Goal: Task Accomplishment & Management: Manage account settings

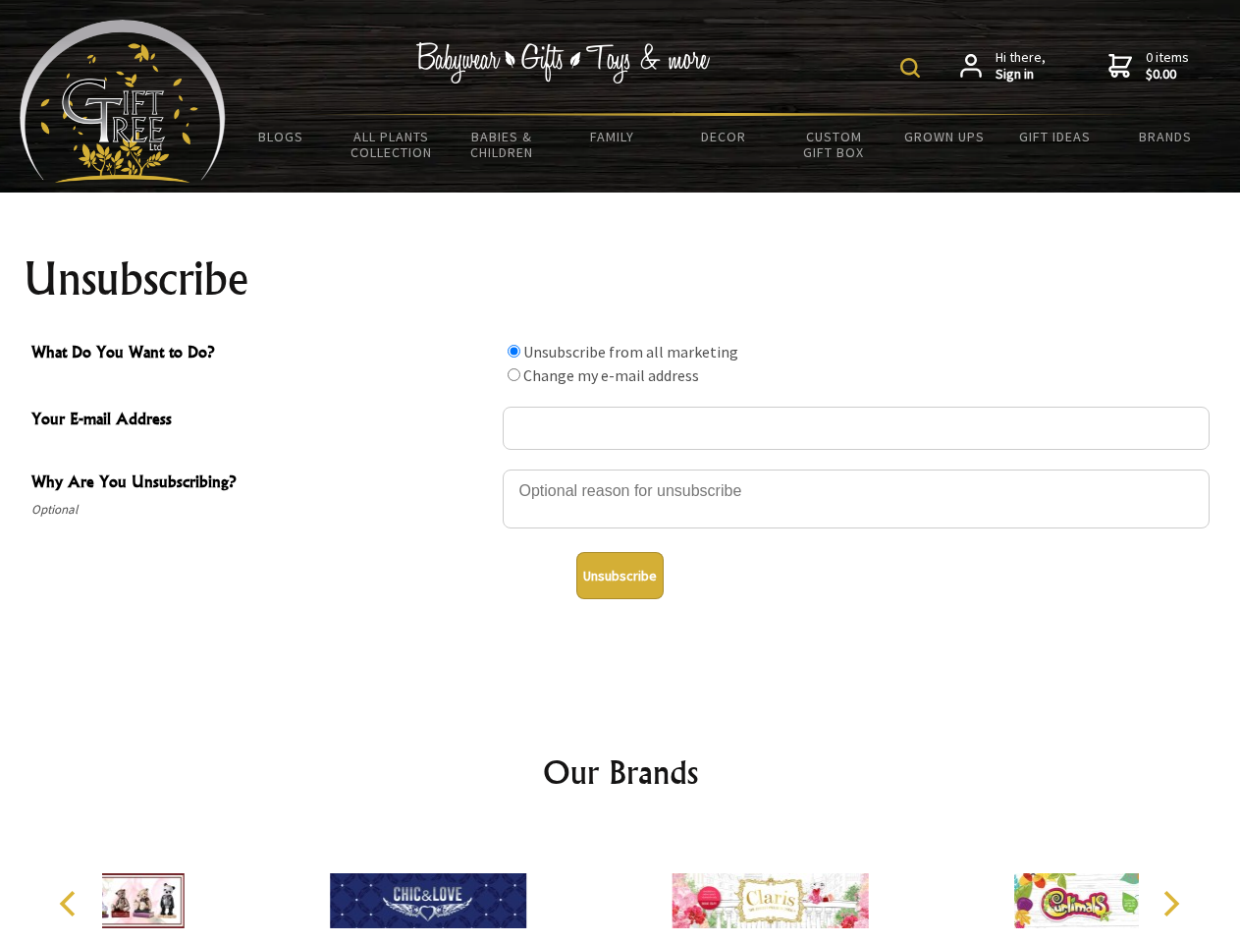
click at [913, 68] on img at bounding box center [910, 68] width 20 height 20
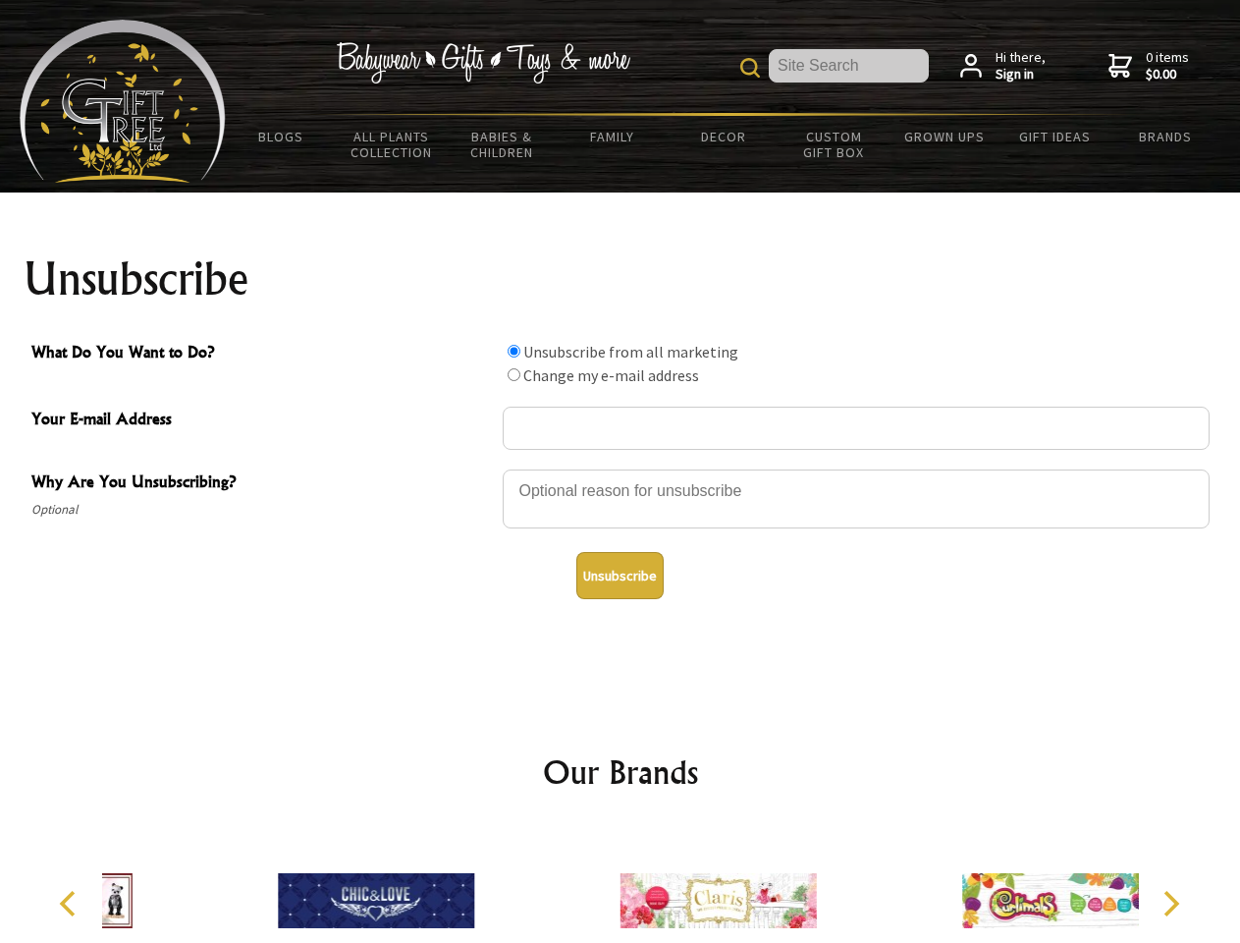
click at [621, 468] on div at bounding box center [856, 501] width 707 height 69
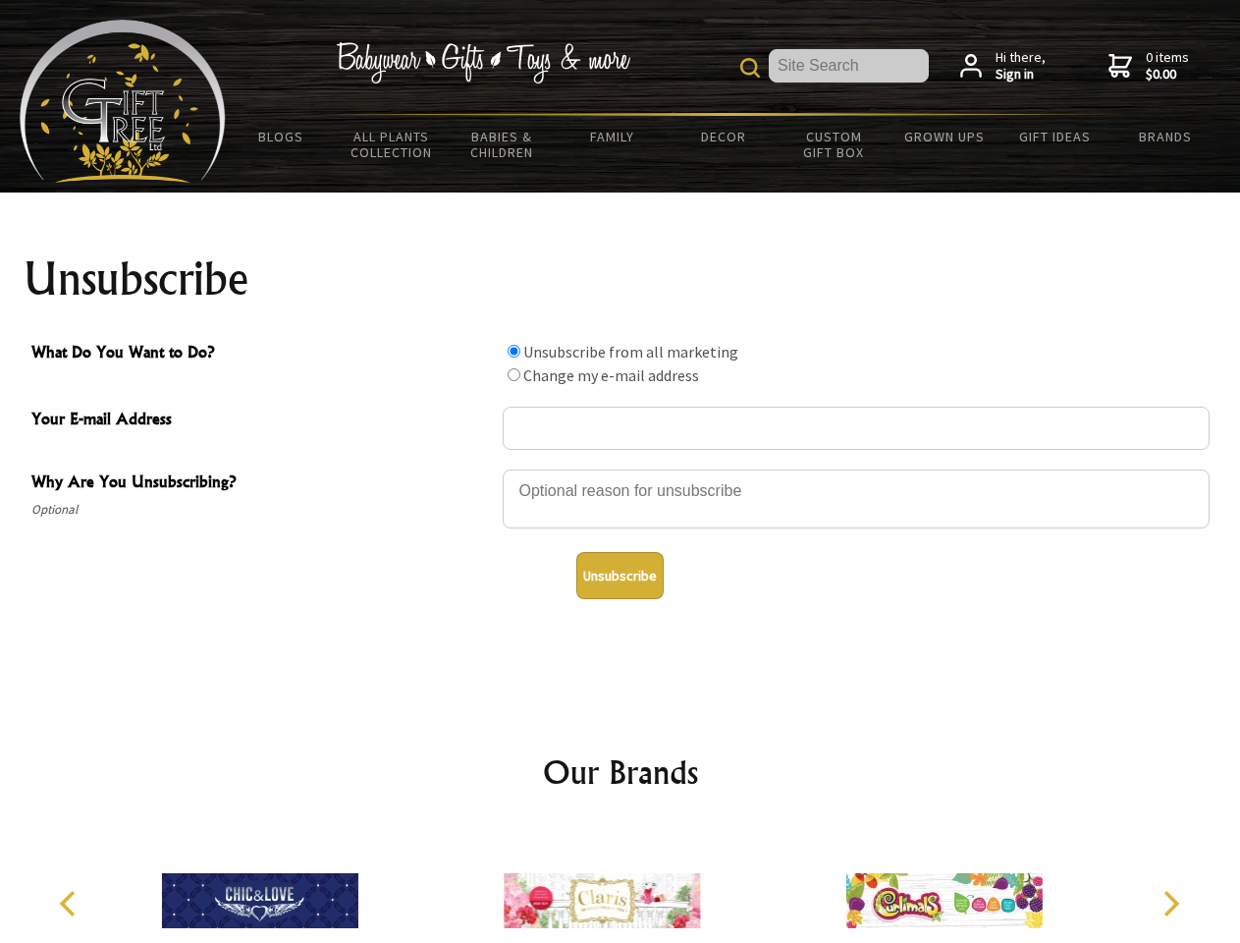
click at [514, 351] on input "What Do You Want to Do?" at bounding box center [514, 351] width 13 height 13
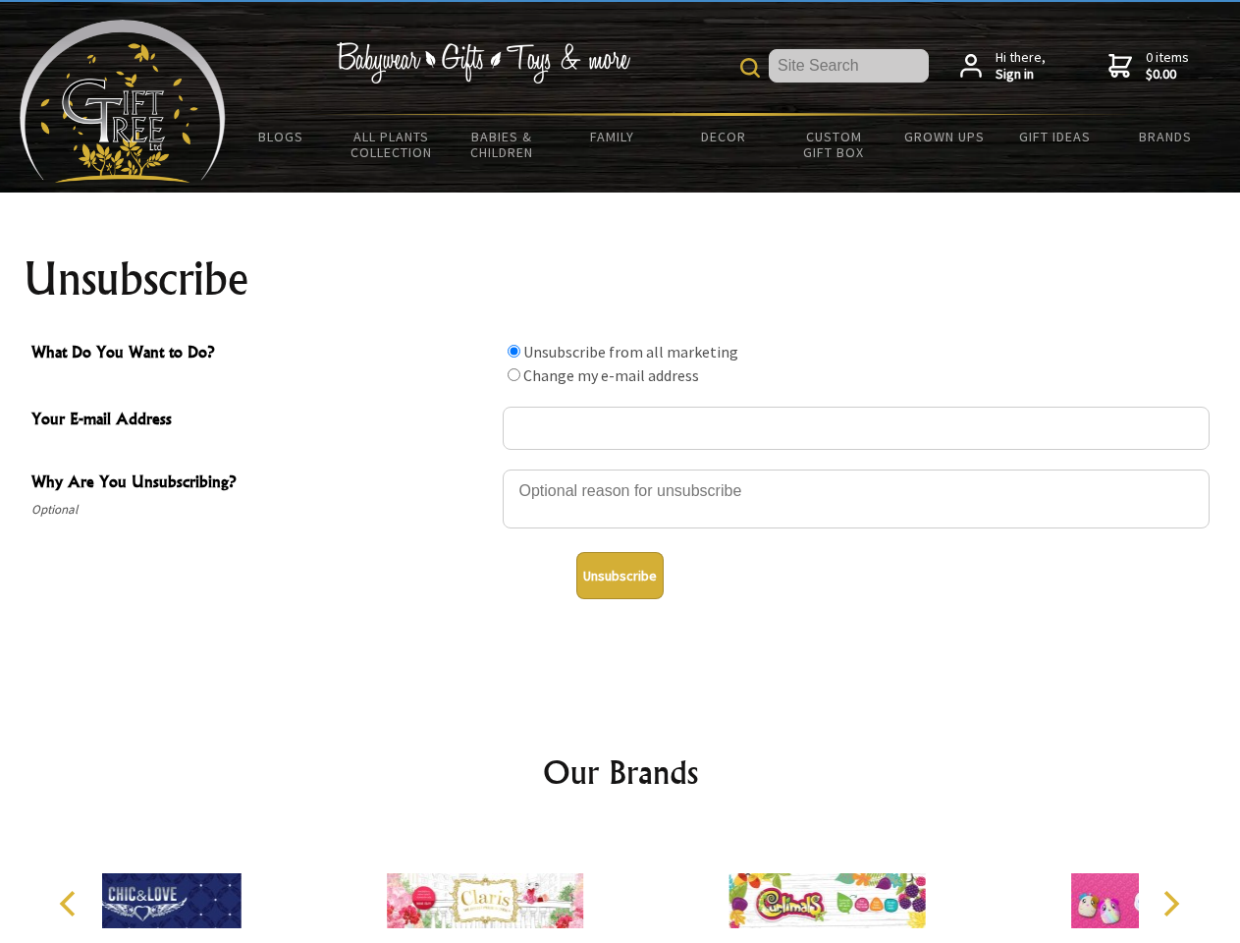
click at [514, 374] on input "What Do You Want to Do?" at bounding box center [514, 374] width 13 height 13
radio input "true"
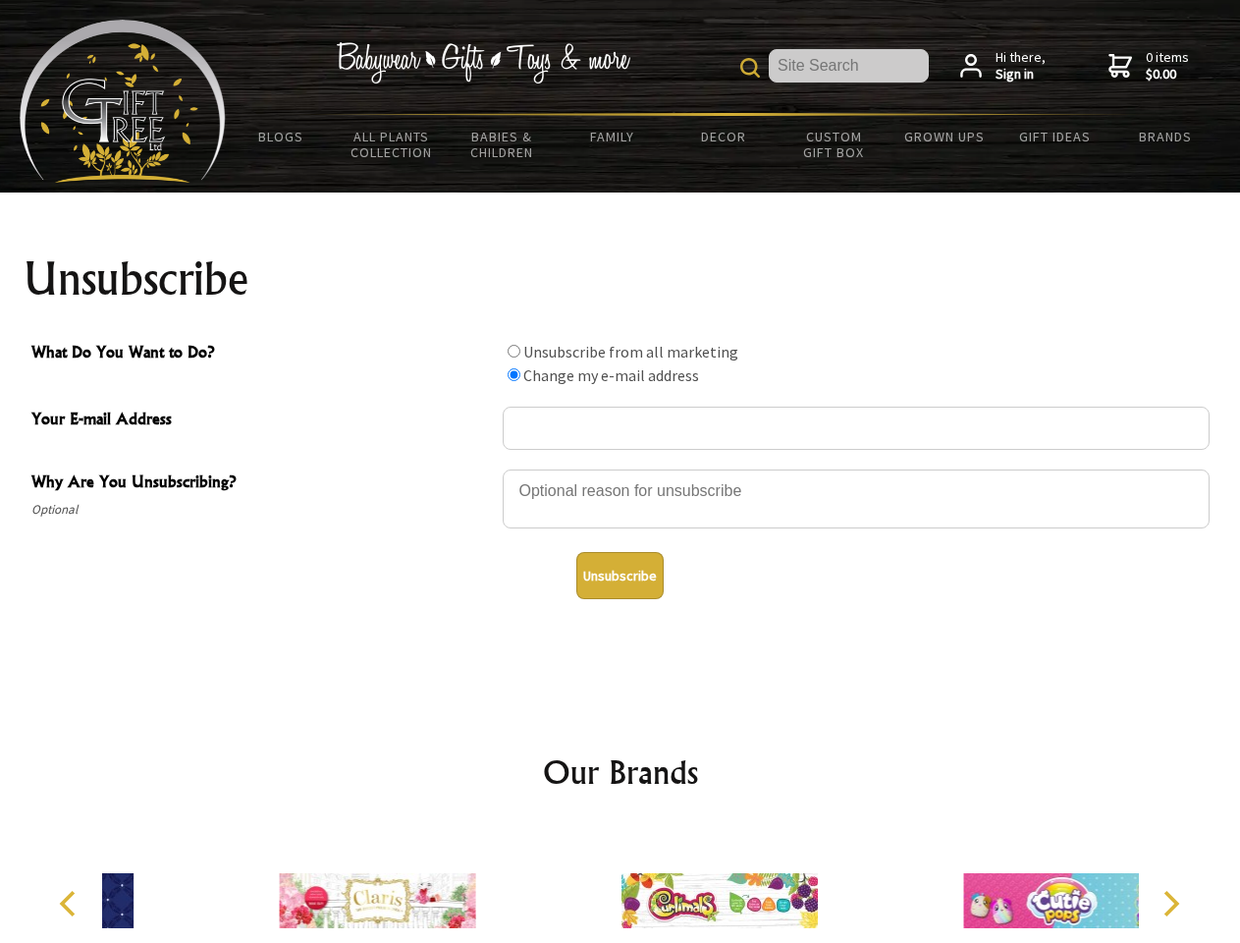
click at [620, 575] on button "Unsubscribe" at bounding box center [619, 575] width 87 height 47
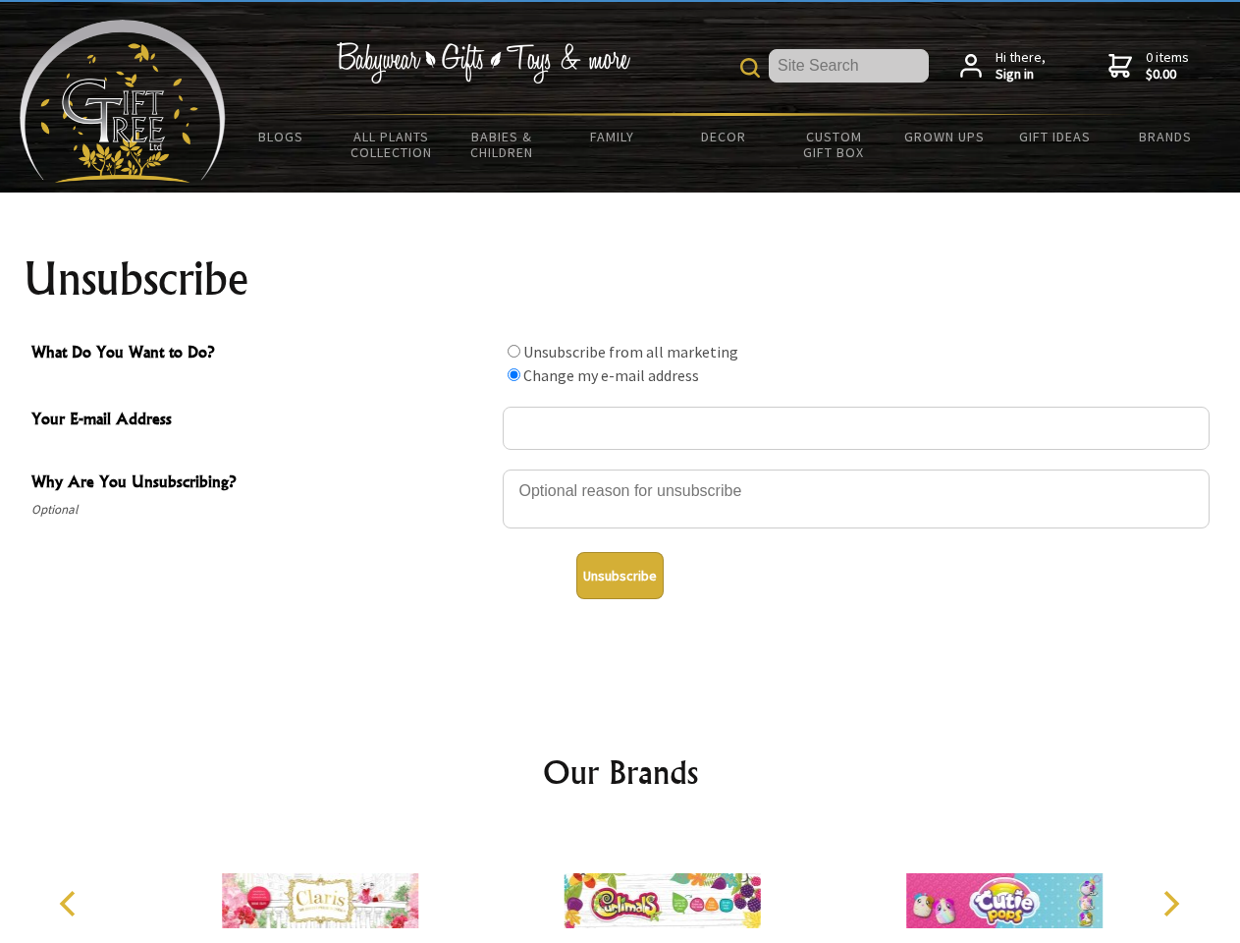
click at [621, 885] on img at bounding box center [662, 900] width 196 height 147
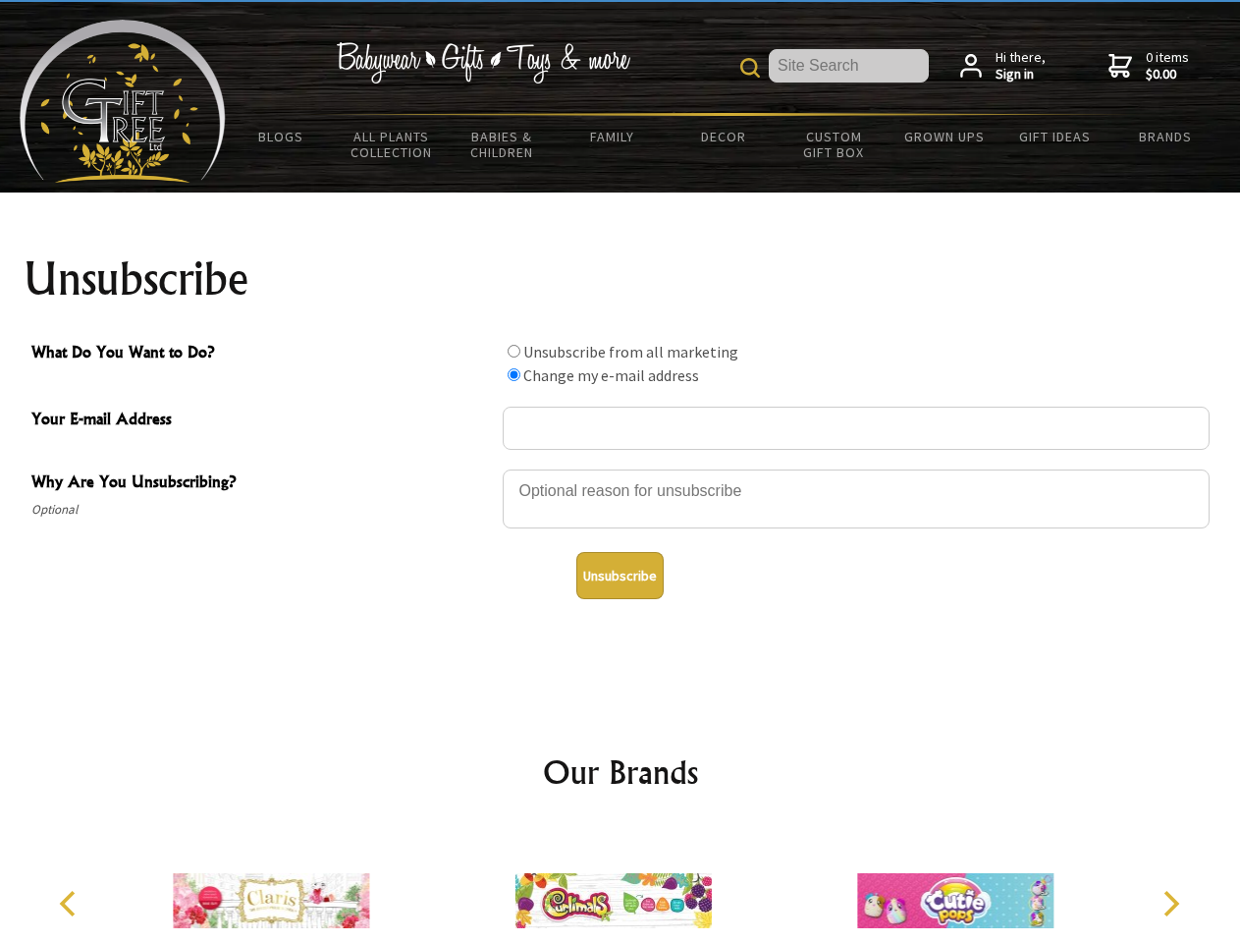
click at [71, 903] on icon "Previous" at bounding box center [70, 904] width 26 height 26
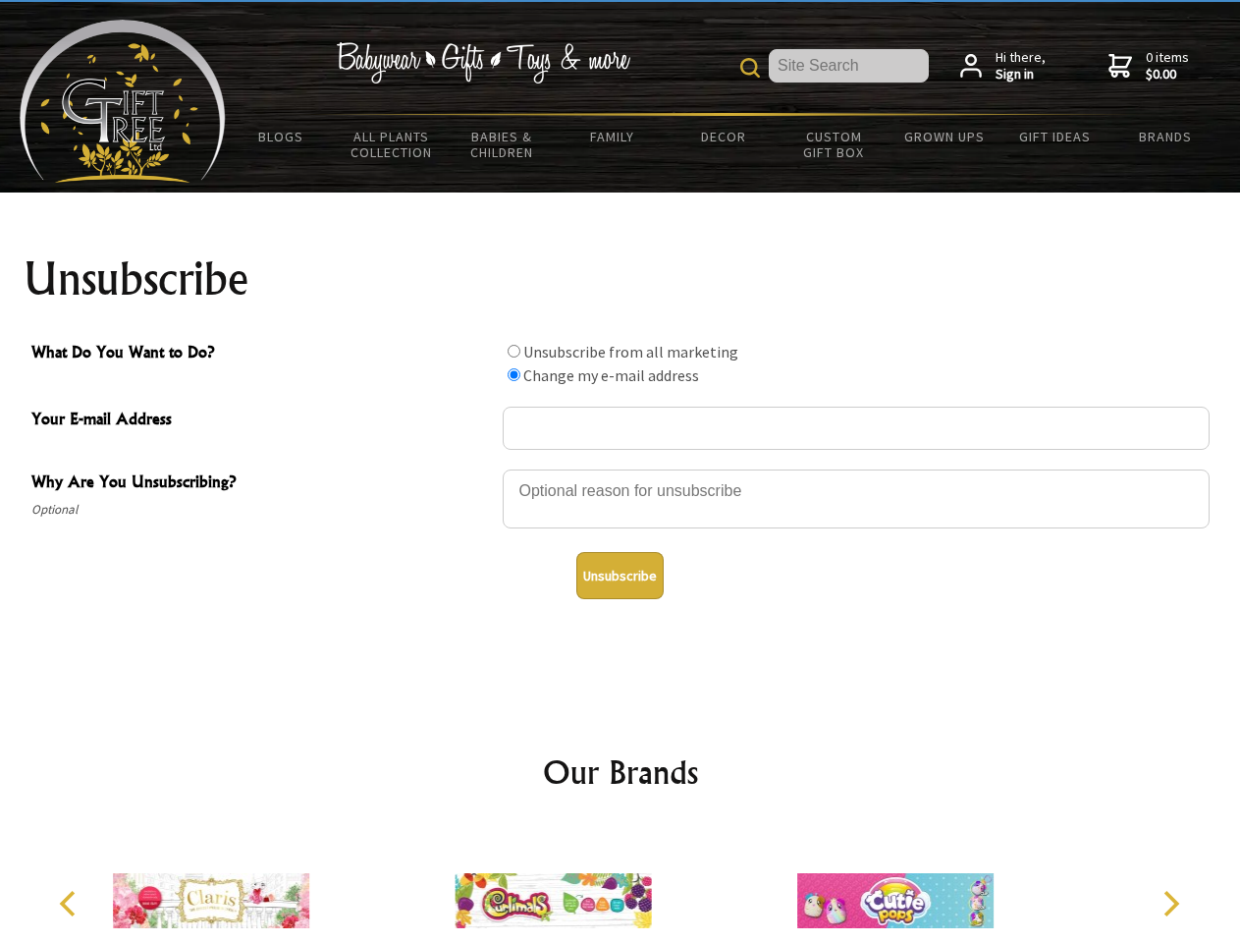
click at [1171, 903] on icon "Next" at bounding box center [1170, 904] width 26 height 26
